Goal: Task Accomplishment & Management: Manage account settings

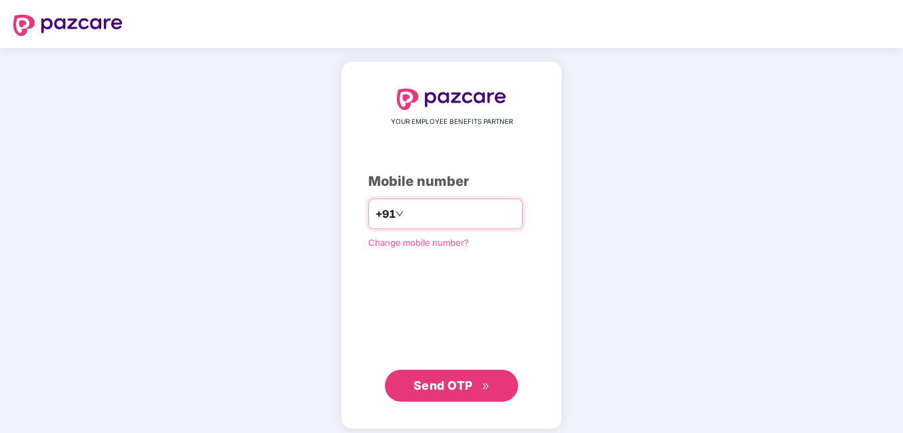
click at [451, 220] on input "number" at bounding box center [460, 213] width 109 height 21
click at [406, 220] on input "**********" at bounding box center [460, 213] width 109 height 21
type input "**********"
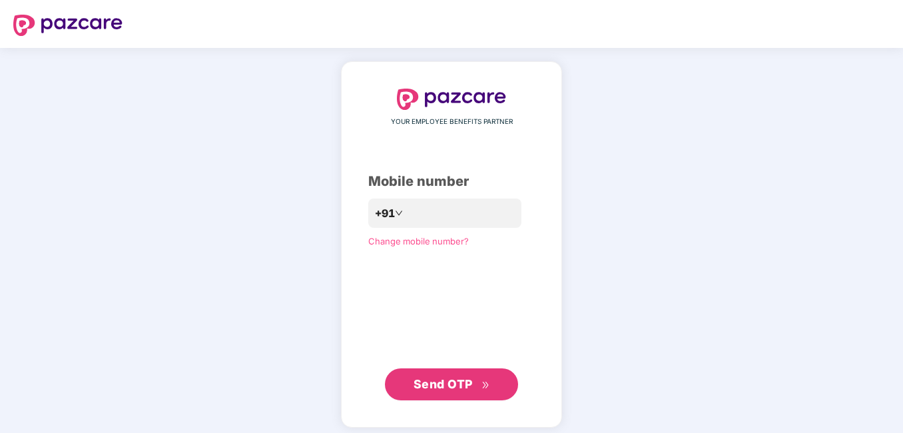
click at [482, 388] on icon "double-right" at bounding box center [486, 385] width 9 height 9
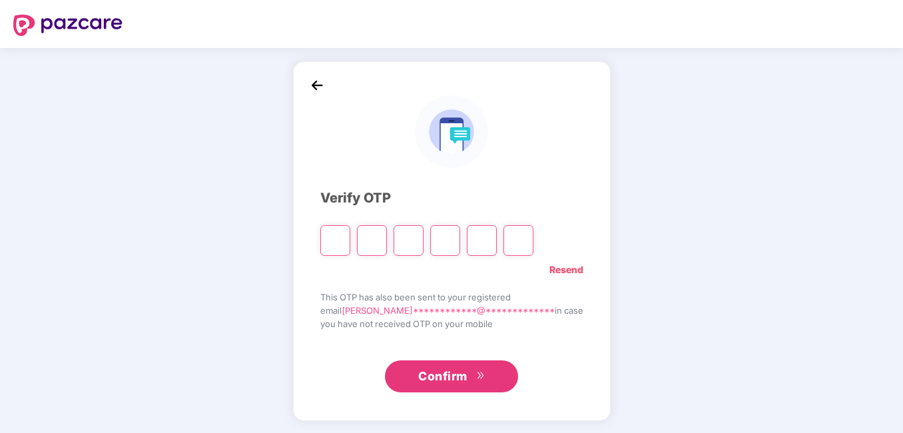
click at [350, 246] on input "Please enter verification code. Digit 1" at bounding box center [335, 240] width 30 height 31
type input "*"
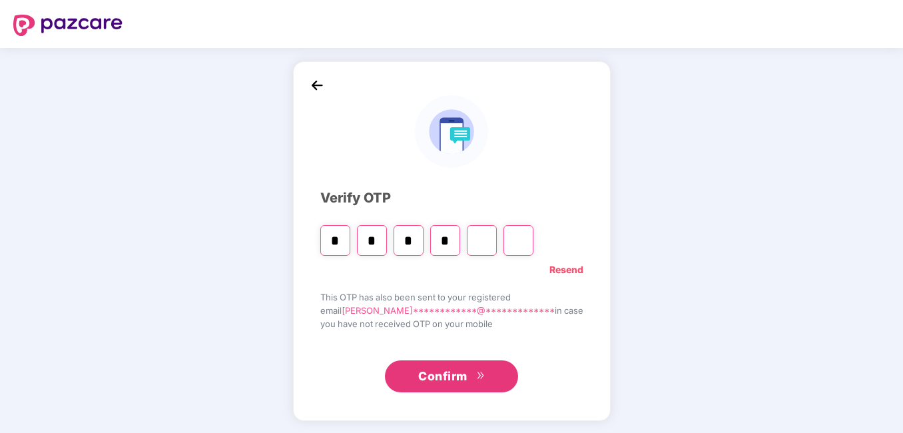
type input "*"
click at [458, 370] on span "Confirm" at bounding box center [442, 376] width 49 height 19
click at [534, 245] on input "Digit 6" at bounding box center [519, 240] width 30 height 31
type input "*"
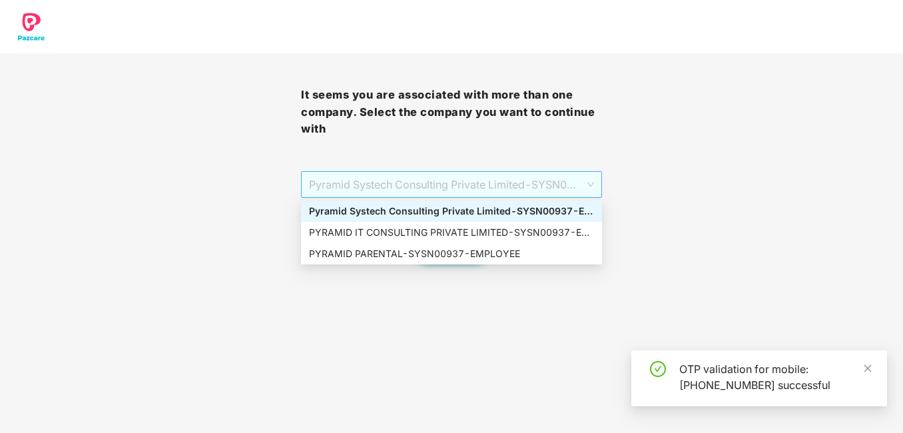
click at [574, 193] on span "Pyramid Systech Consulting Private Limited - SYSN00937 - EMPLOYEE" at bounding box center [451, 184] width 285 height 25
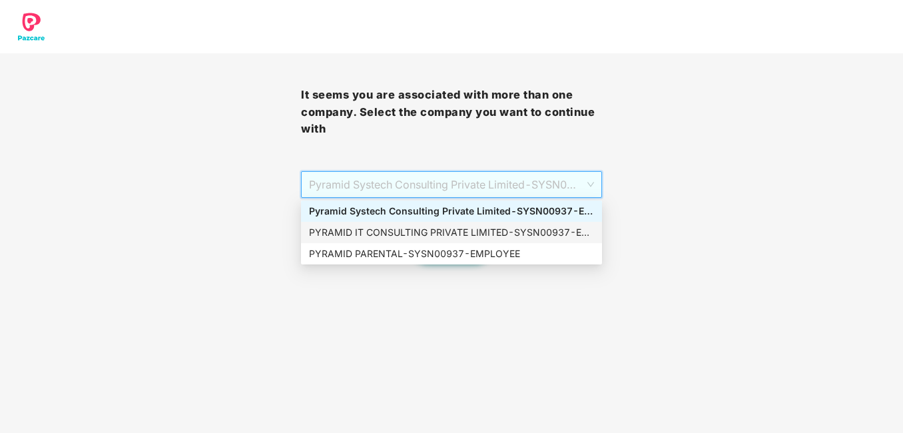
click at [504, 232] on div "PYRAMID IT CONSULTING PRIVATE LIMITED - SYSN00937 - EMPLOYEE" at bounding box center [451, 232] width 285 height 15
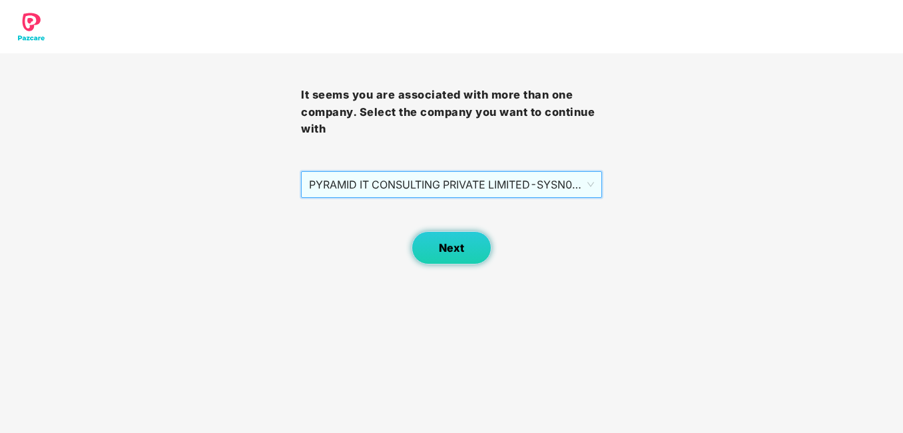
click at [468, 245] on button "Next" at bounding box center [452, 247] width 80 height 33
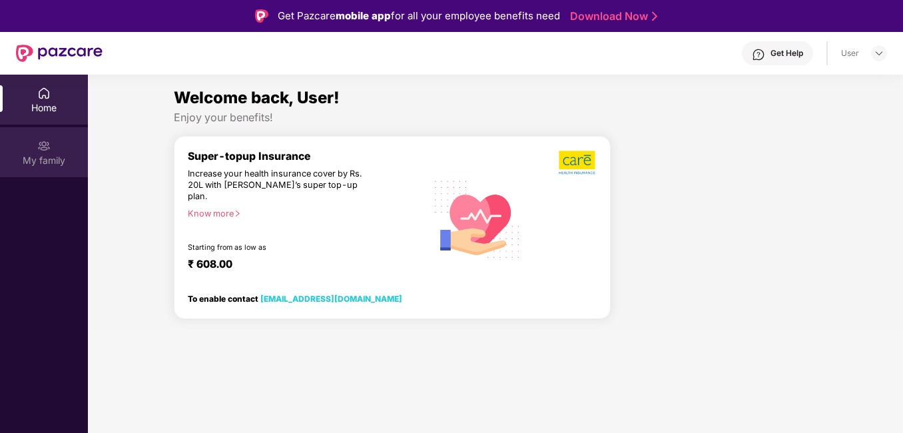
click at [57, 171] on div "My family" at bounding box center [44, 152] width 88 height 50
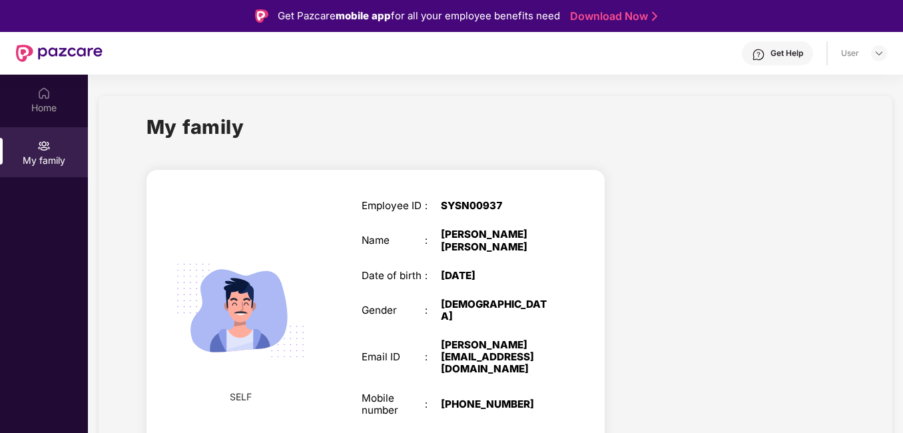
scroll to position [1, 0]
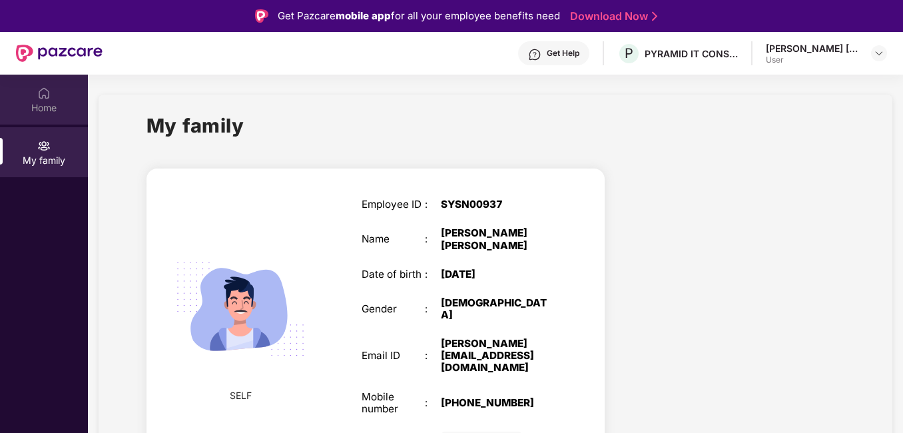
click at [57, 109] on div "Home" at bounding box center [44, 107] width 88 height 13
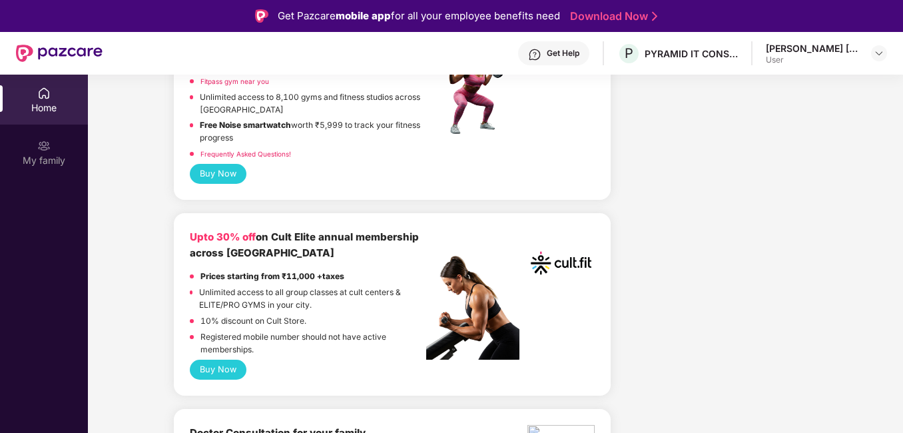
scroll to position [329, 0]
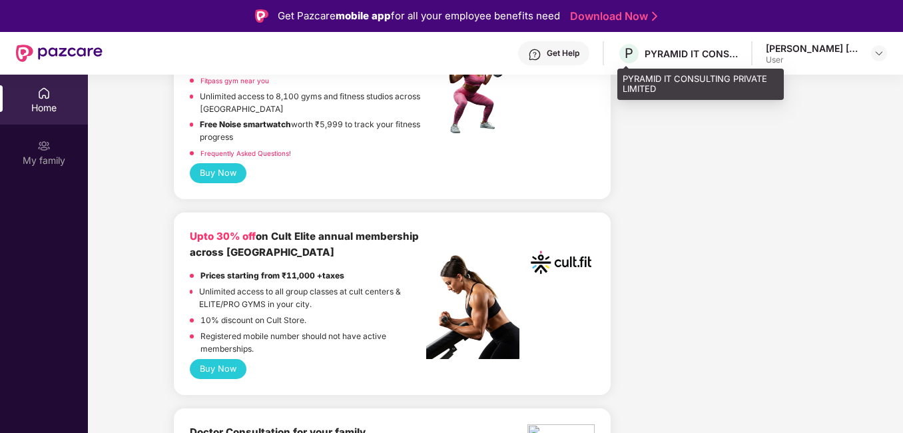
click at [733, 53] on div "PYRAMID IT CONSULTING PRIVATE LIMITED" at bounding box center [691, 53] width 93 height 13
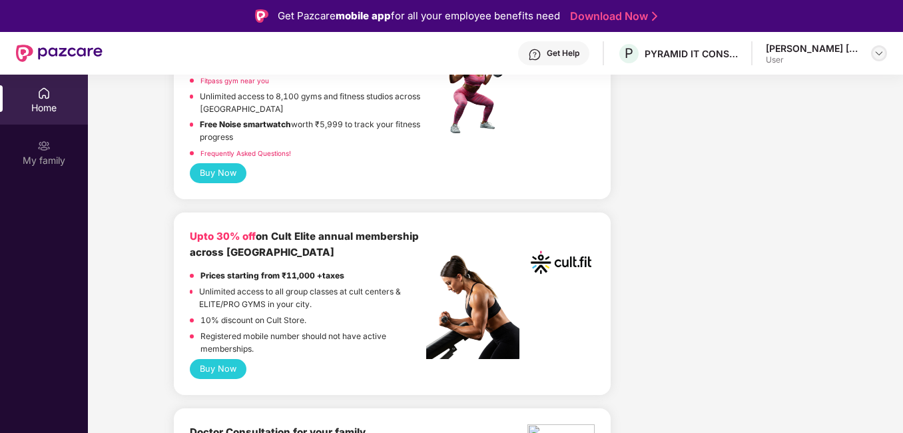
click at [881, 59] on div at bounding box center [879, 53] width 16 height 16
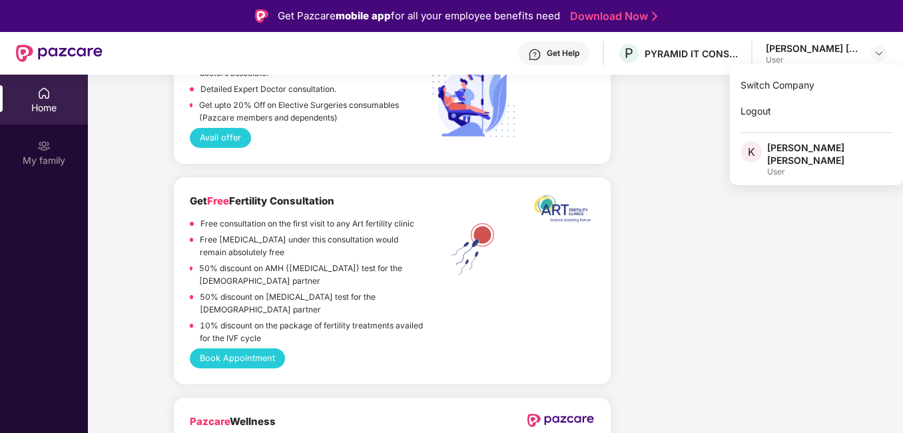
scroll to position [1213, 0]
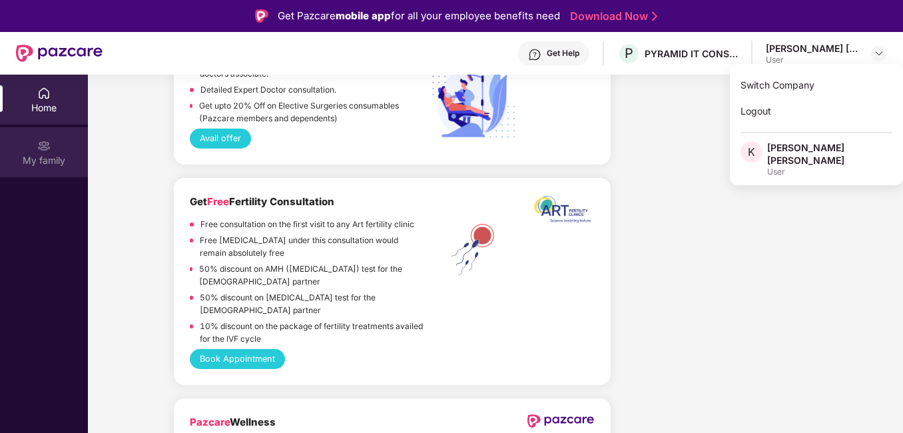
click at [43, 147] on img at bounding box center [43, 145] width 13 height 13
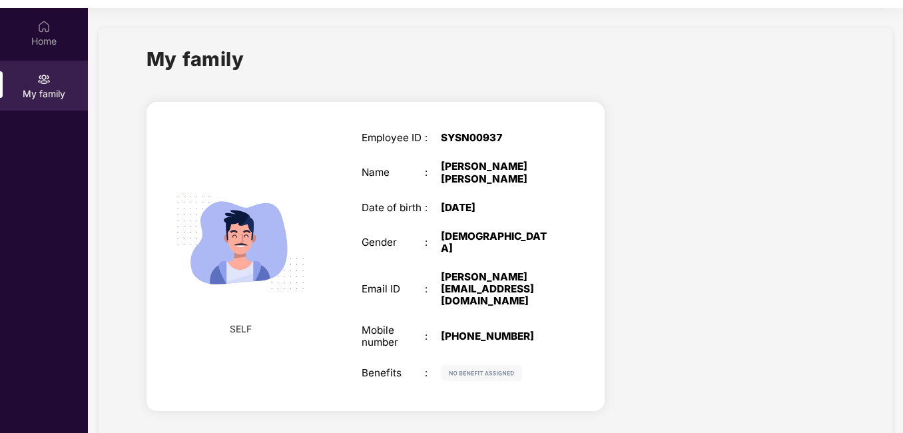
scroll to position [69, 0]
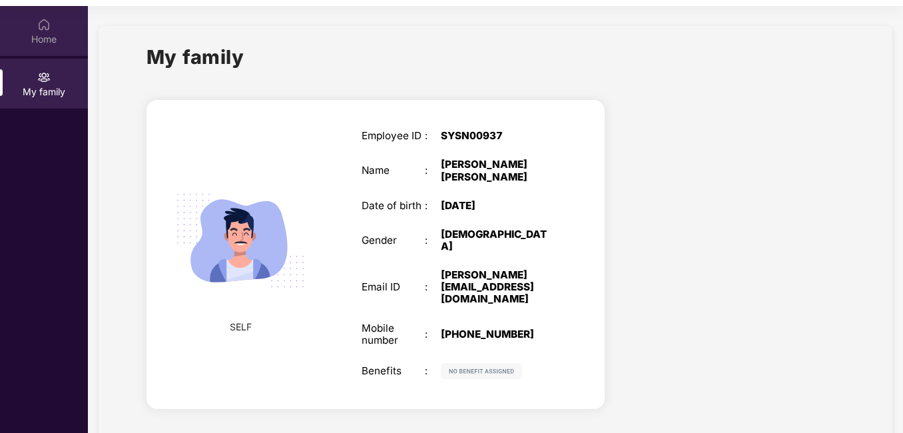
click at [40, 33] on div "Home" at bounding box center [44, 39] width 88 height 13
